Goal: Task Accomplishment & Management: Manage account settings

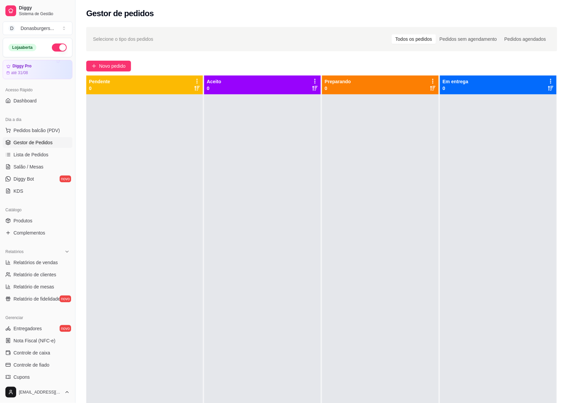
click at [53, 48] on button "button" at bounding box center [59, 47] width 15 height 8
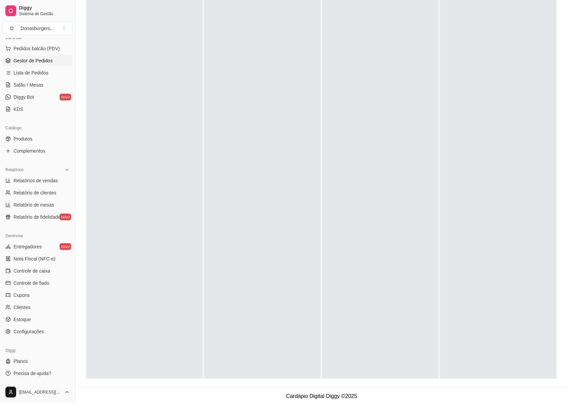
scroll to position [103, 0]
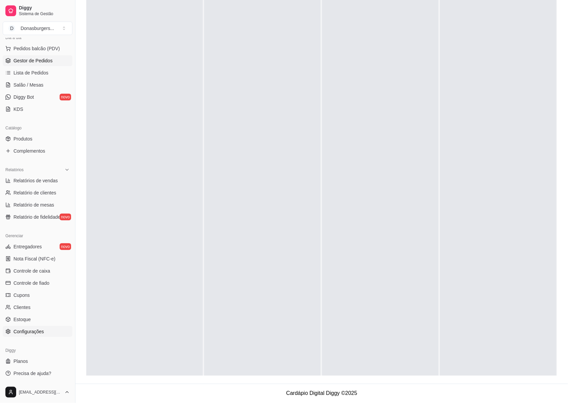
click at [42, 329] on span "Configurações" at bounding box center [28, 331] width 30 height 7
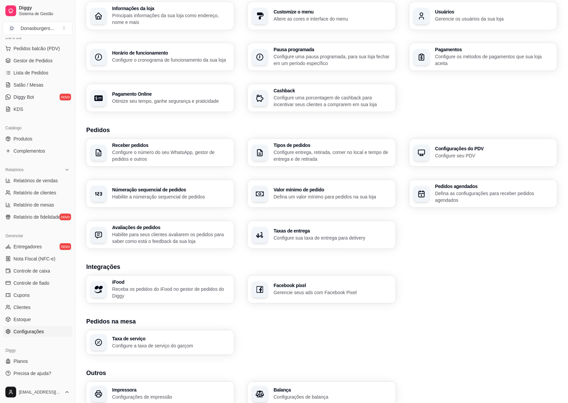
scroll to position [24, 0]
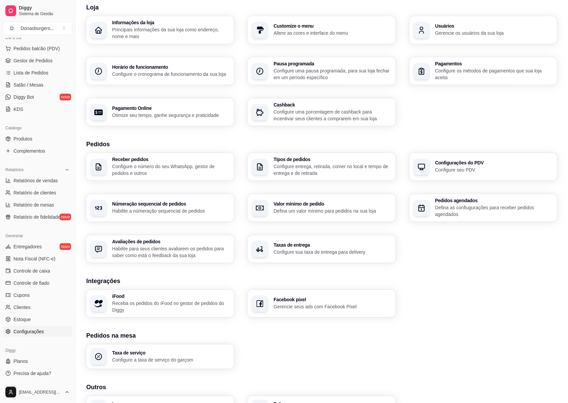
click at [175, 66] on h3 "Horário de funcionamento" at bounding box center [171, 67] width 118 height 5
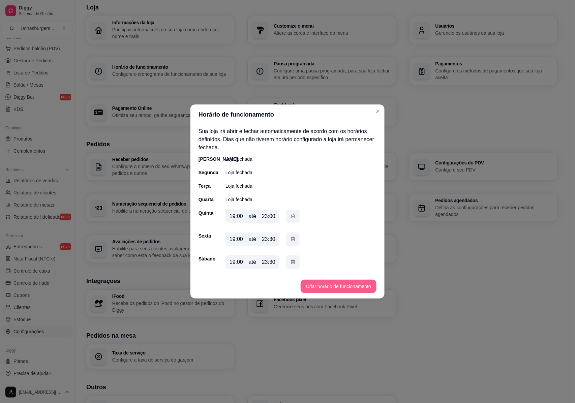
click at [333, 286] on button "Criar horário de funcionamento" at bounding box center [338, 286] width 76 height 13
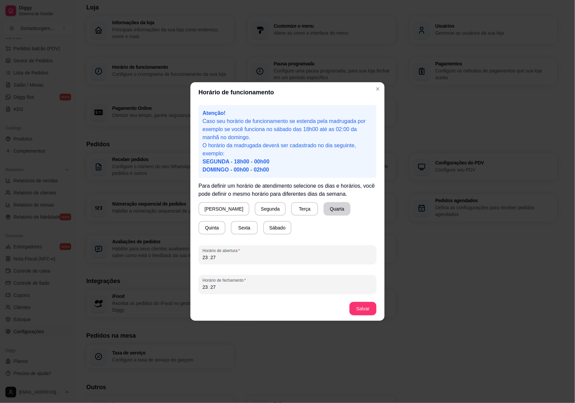
click at [325, 208] on button "Quarta" at bounding box center [336, 208] width 27 height 13
click at [216, 259] on div "23 : 27" at bounding box center [287, 257] width 170 height 8
click at [220, 258] on div "23 : 27" at bounding box center [287, 257] width 170 height 8
click at [225, 255] on div "23 : 27" at bounding box center [287, 257] width 170 height 8
click at [234, 286] on div "23 : 27" at bounding box center [287, 287] width 170 height 8
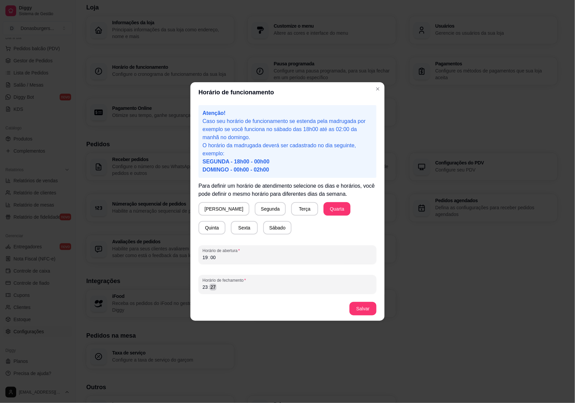
click at [232, 286] on div "23 : 27" at bounding box center [287, 287] width 170 height 8
click at [364, 305] on button "Salvar" at bounding box center [362, 308] width 27 height 13
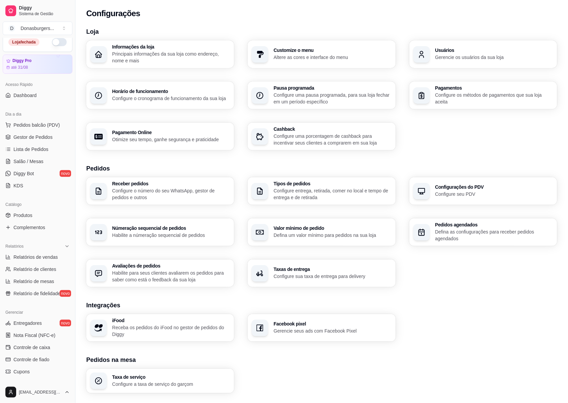
scroll to position [0, 0]
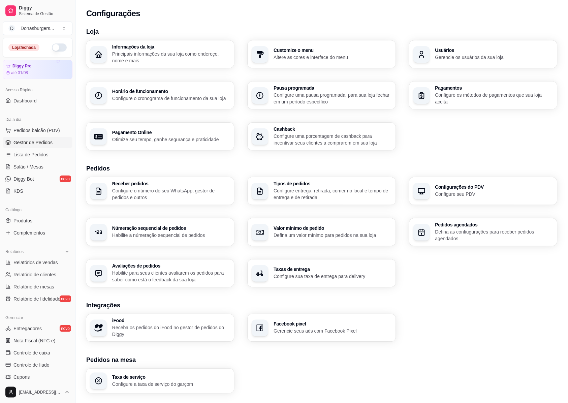
click at [34, 138] on link "Gestor de Pedidos" at bounding box center [38, 142] width 70 height 11
